Goal: Task Accomplishment & Management: Use online tool/utility

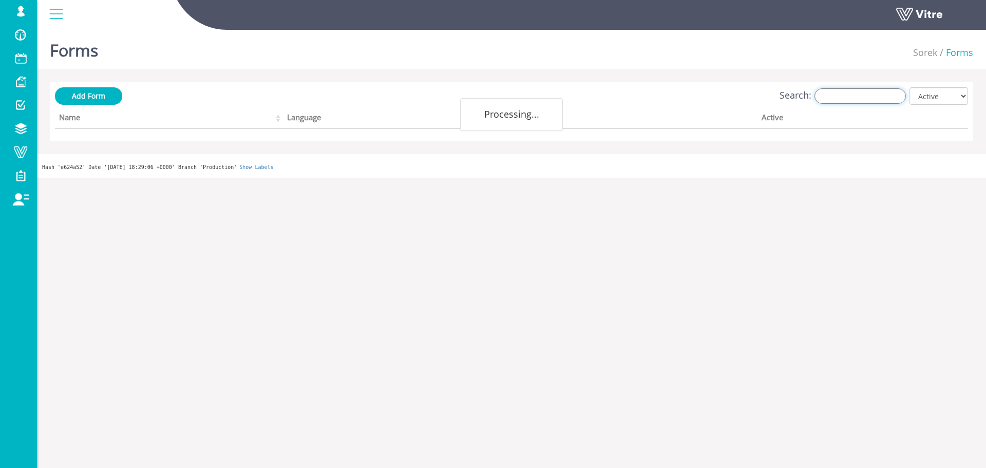
click at [836, 97] on input "Search:" at bounding box center [859, 95] width 91 height 15
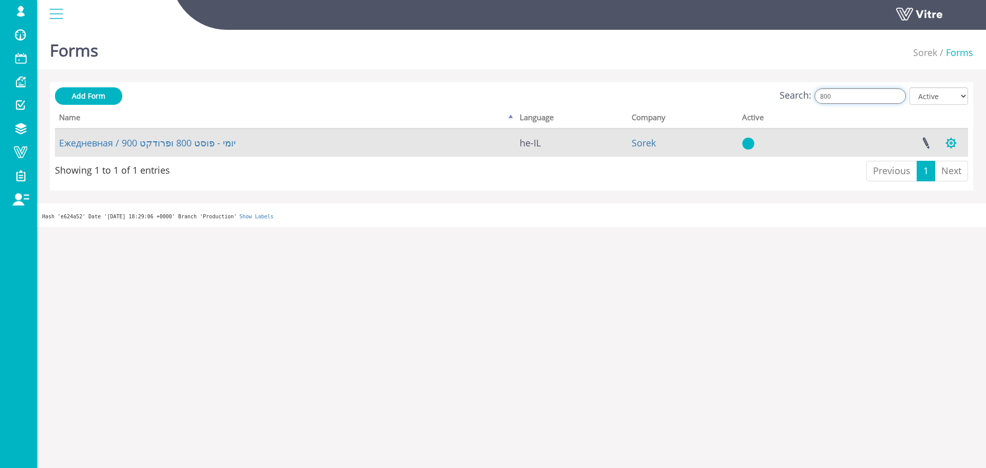
type input "800"
click at [951, 145] on button "button" at bounding box center [951, 142] width 26 height 27
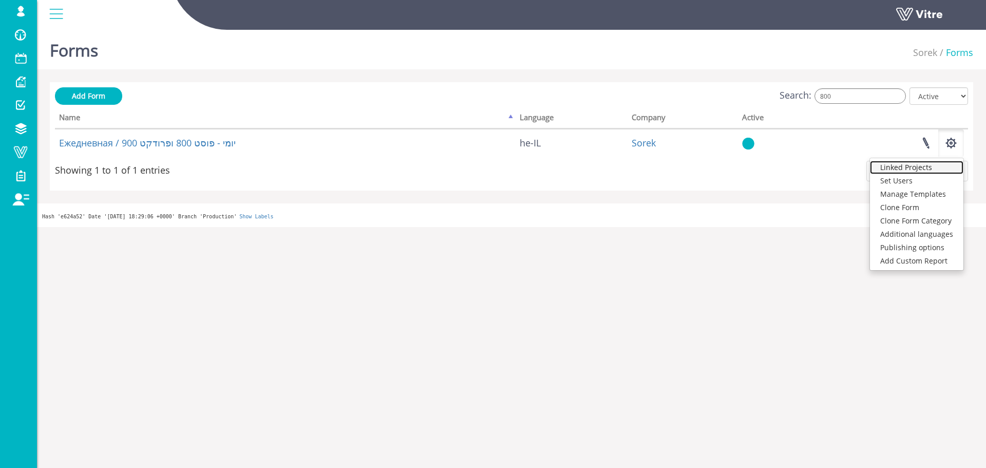
click at [921, 165] on link "Linked Projects" at bounding box center [916, 167] width 93 height 13
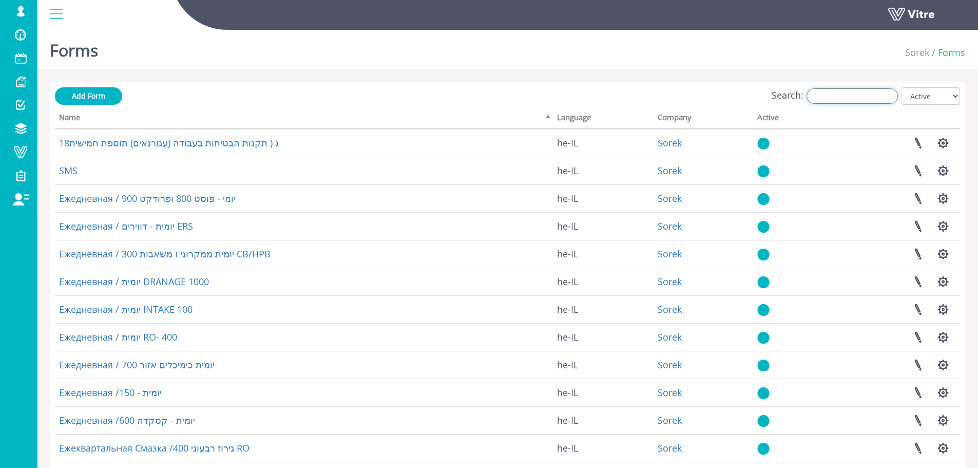
click at [845, 92] on input "Search:" at bounding box center [851, 95] width 91 height 15
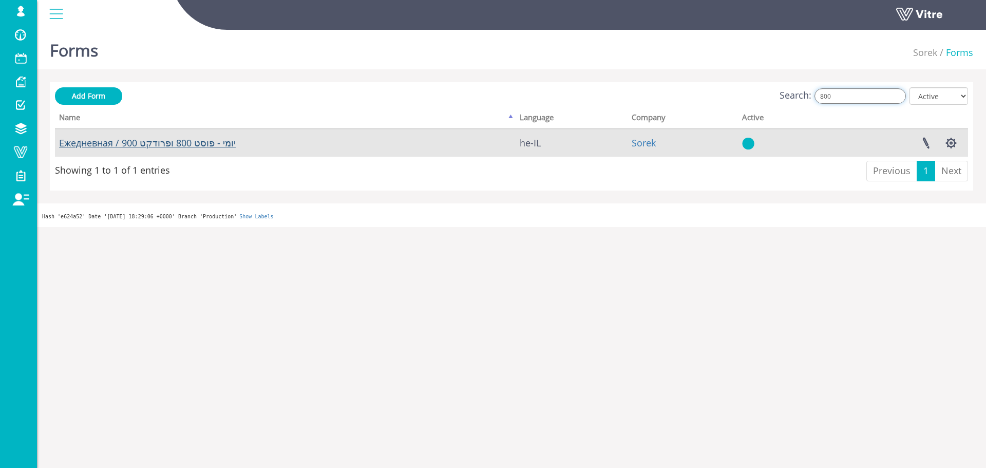
type input "800"
click at [190, 144] on link "Ежедневная / יומי - פוסט 800 ופרודקט 900" at bounding box center [147, 143] width 177 height 12
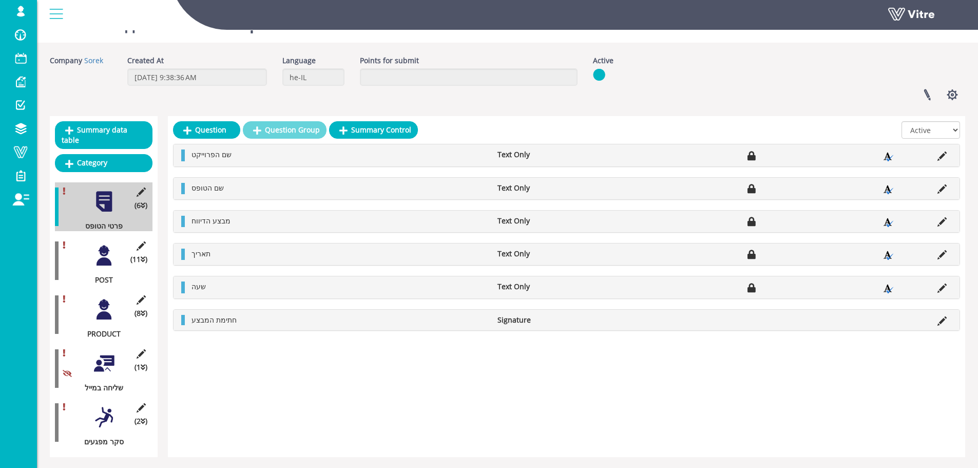
scroll to position [42, 0]
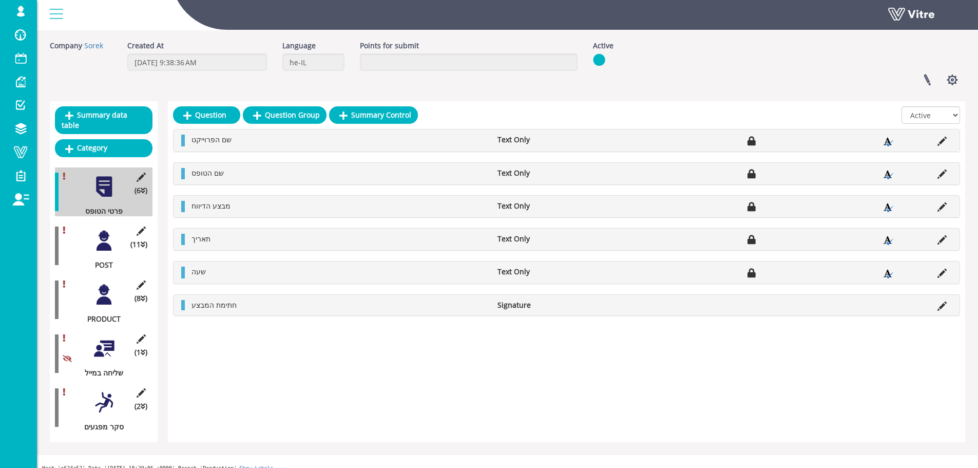
click at [105, 233] on div at bounding box center [103, 240] width 23 height 23
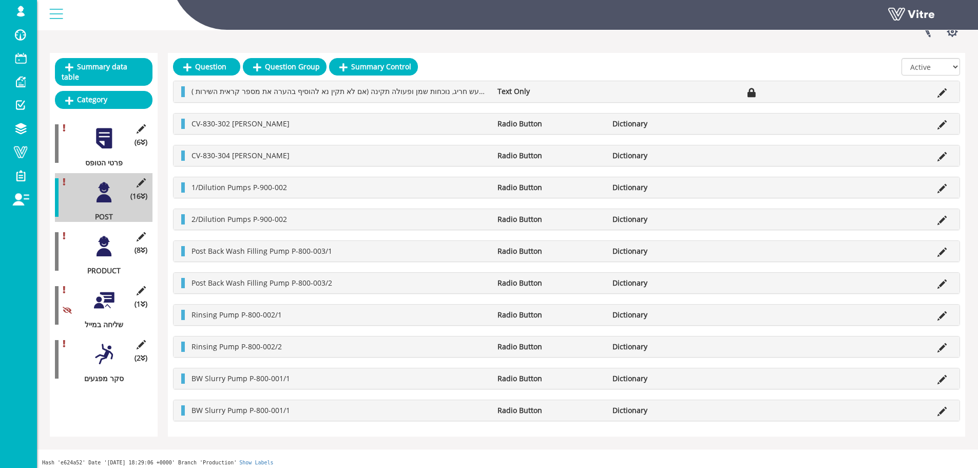
click at [107, 288] on div at bounding box center [103, 299] width 23 height 23
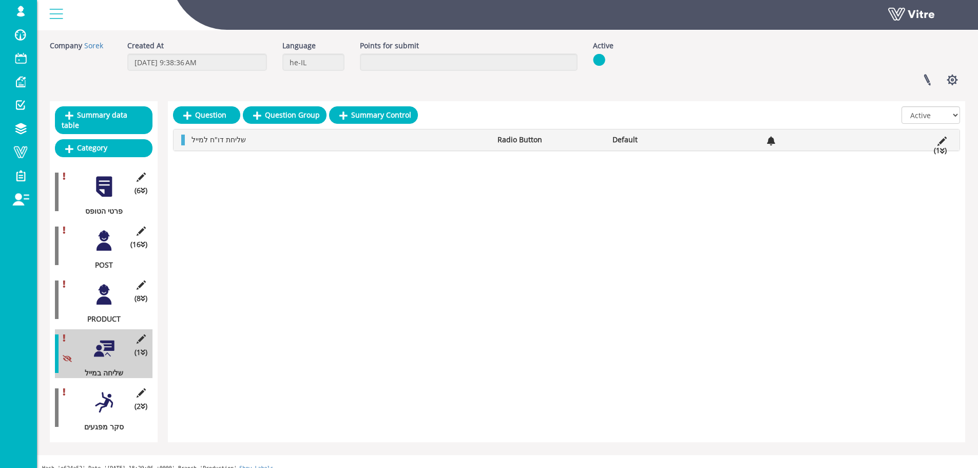
click at [940, 150] on icon at bounding box center [942, 150] width 5 height 7
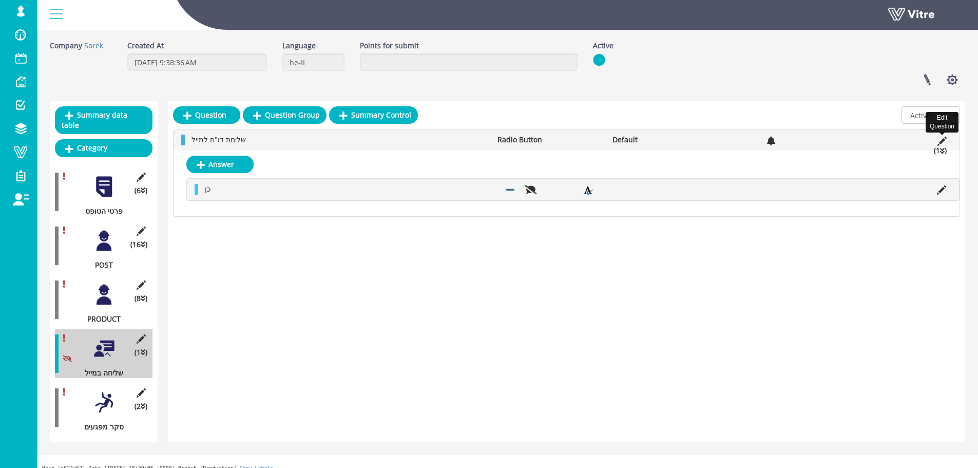
click at [943, 141] on icon at bounding box center [941, 141] width 9 height 9
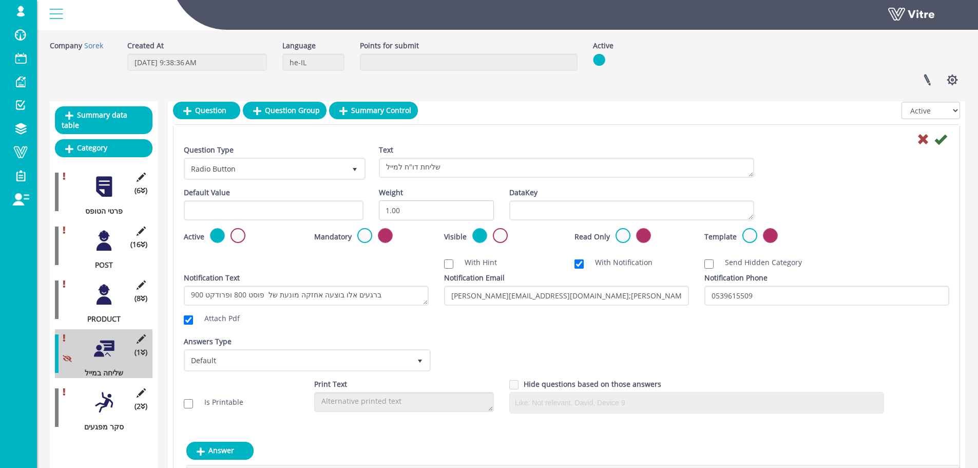
scroll to position [94, 0]
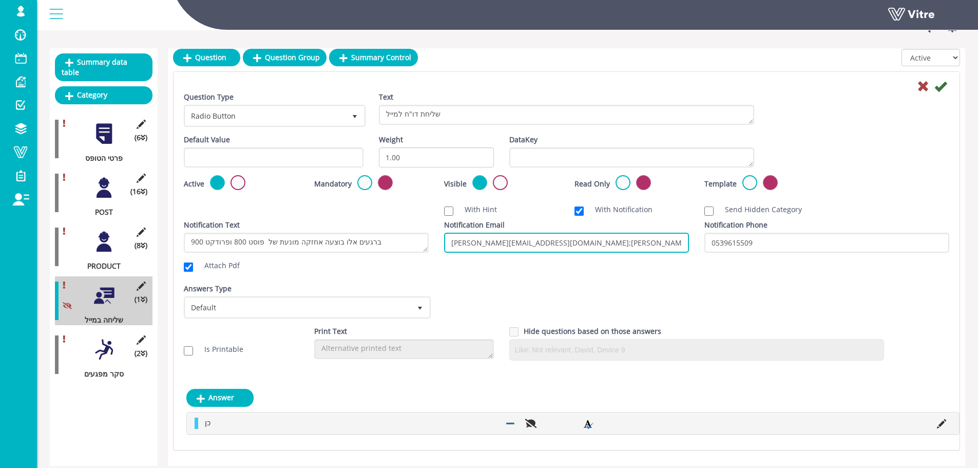
click at [524, 244] on input "[PERSON_NAME][EMAIL_ADDRESS][DOMAIN_NAME];[PERSON_NAME][EMAIL_ADDRESS][DOMAIN_N…" at bounding box center [566, 243] width 245 height 20
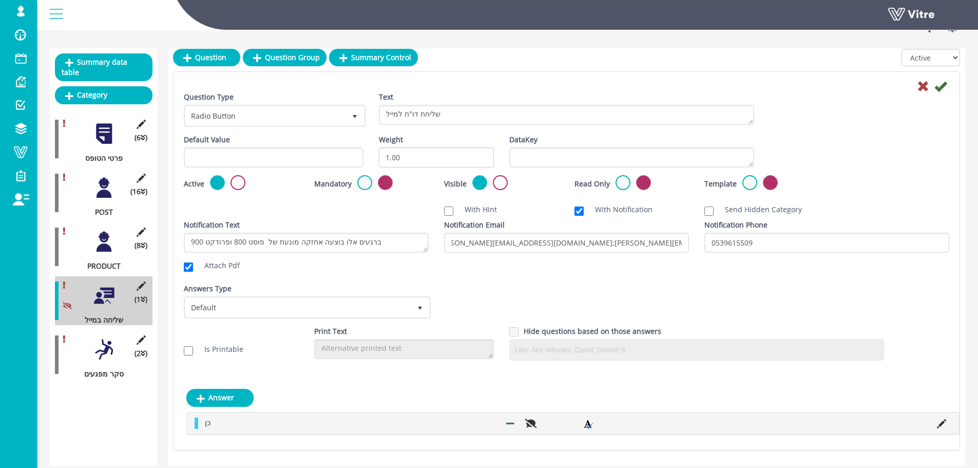
scroll to position [0, 0]
